Goal: Check status: Check status

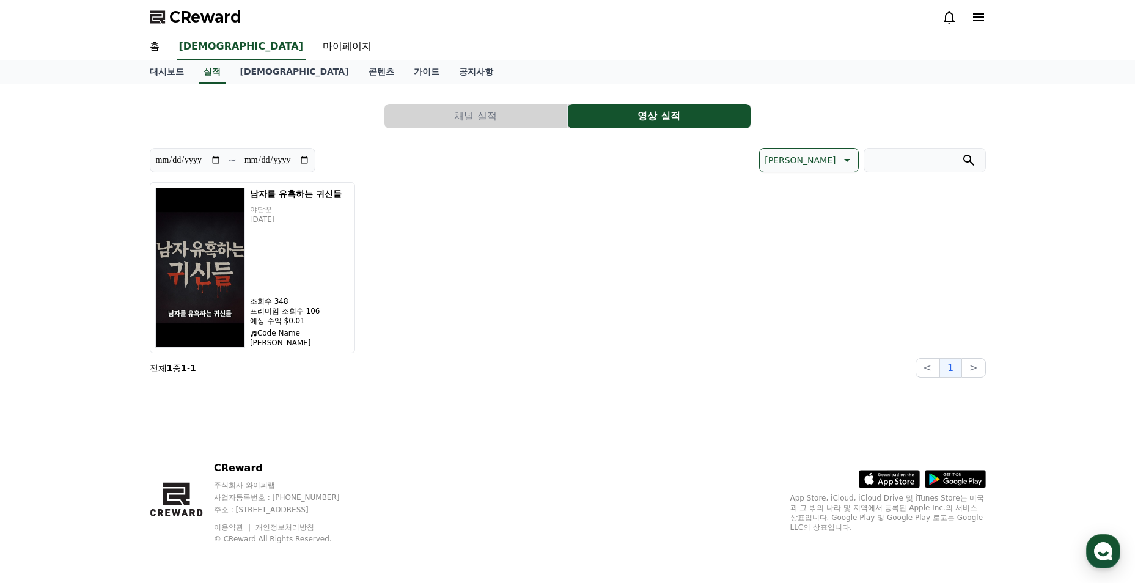
drag, startPoint x: 0, startPoint y: 0, endPoint x: 450, endPoint y: 126, distance: 467.0
click at [448, 131] on div "**********" at bounding box center [568, 236] width 836 height 284
click at [450, 123] on button "채널 실적" at bounding box center [475, 116] width 183 height 24
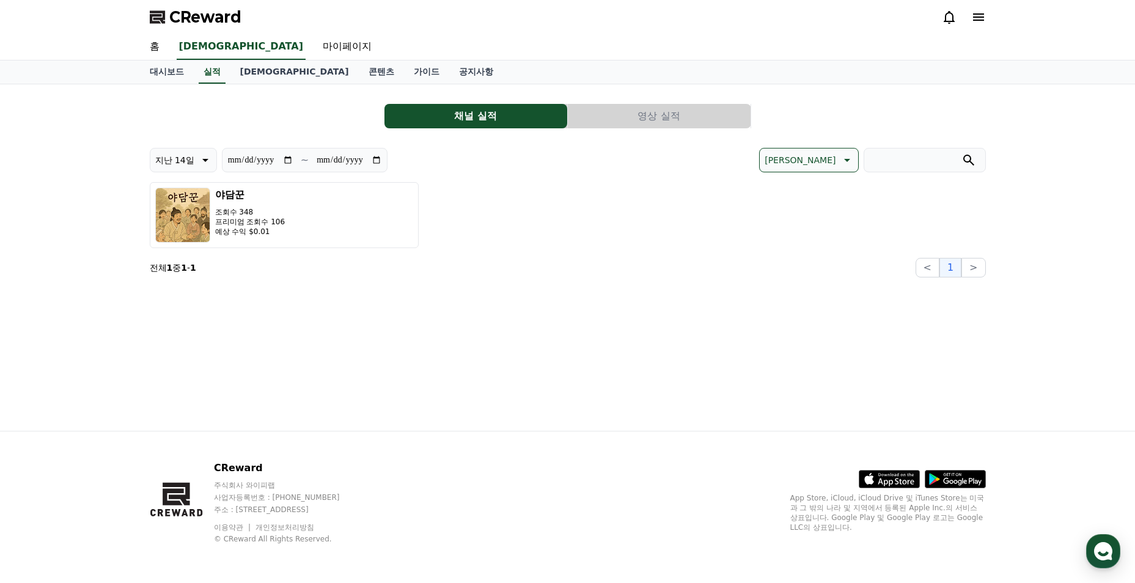
click at [652, 108] on button "영상 실적" at bounding box center [659, 116] width 183 height 24
